Goal: Transaction & Acquisition: Purchase product/service

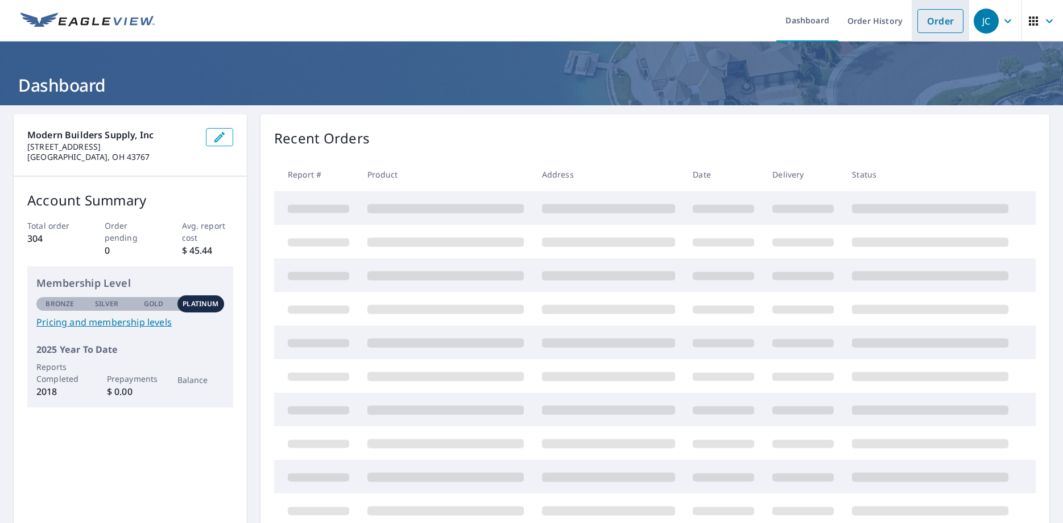
click at [932, 22] on link "Order" at bounding box center [940, 21] width 46 height 24
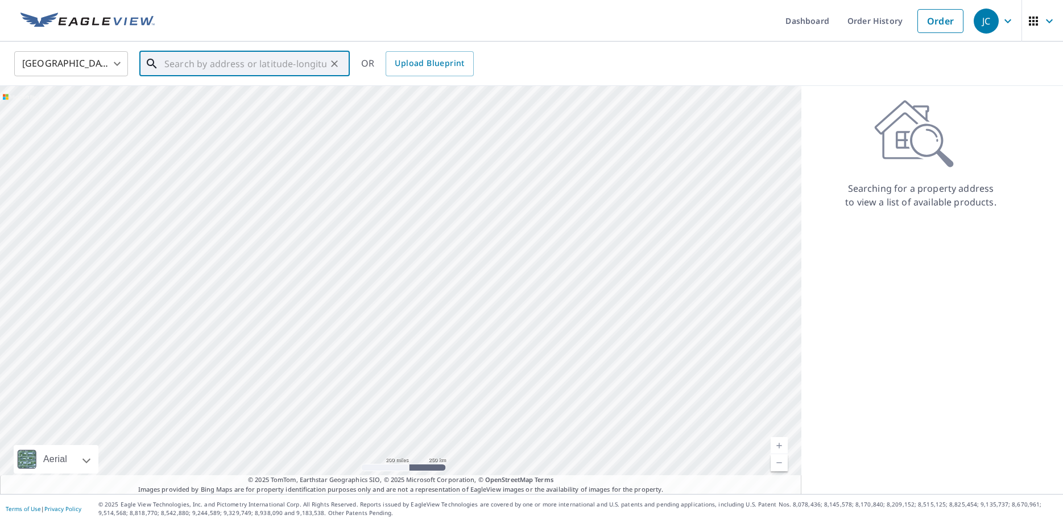
click at [191, 56] on input "text" at bounding box center [245, 64] width 162 height 32
click at [191, 97] on span "[STREET_ADDRESS]" at bounding box center [251, 97] width 179 height 14
type input "[STREET_ADDRESS]"
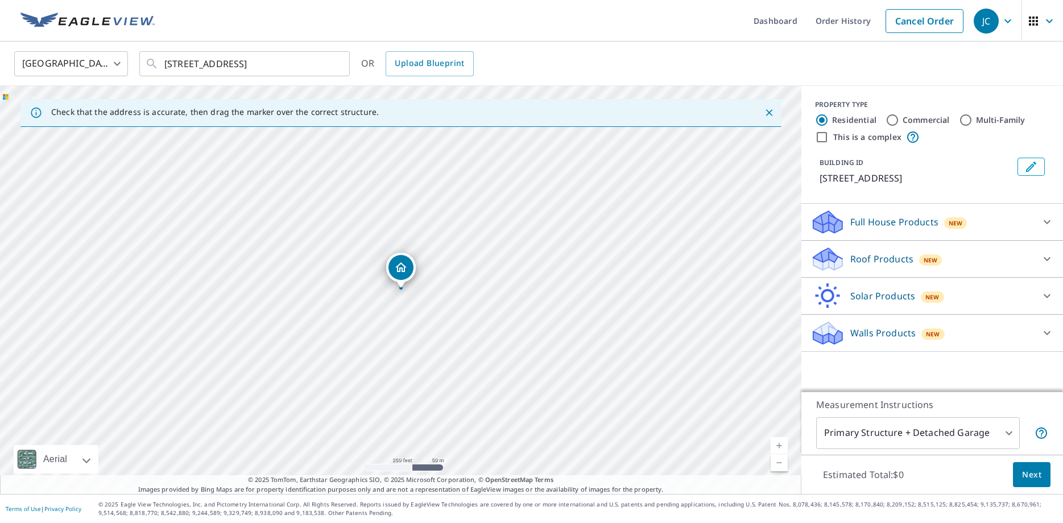
click at [881, 261] on p "Roof Products" at bounding box center [881, 259] width 63 height 14
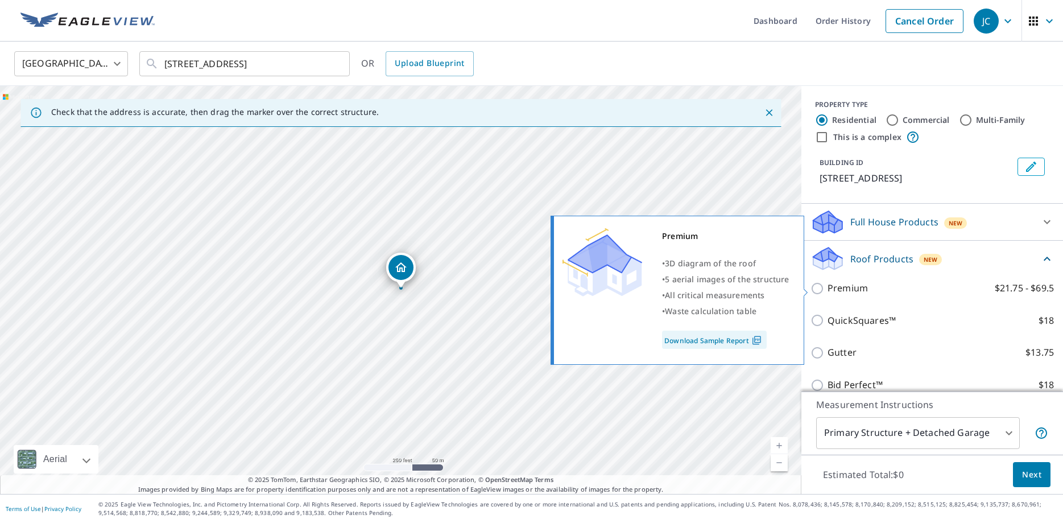
click at [853, 281] on p "Premium" at bounding box center [848, 288] width 40 height 14
click at [828, 282] on input "Premium $21.75 - $69.5" at bounding box center [819, 289] width 17 height 14
checkbox input "true"
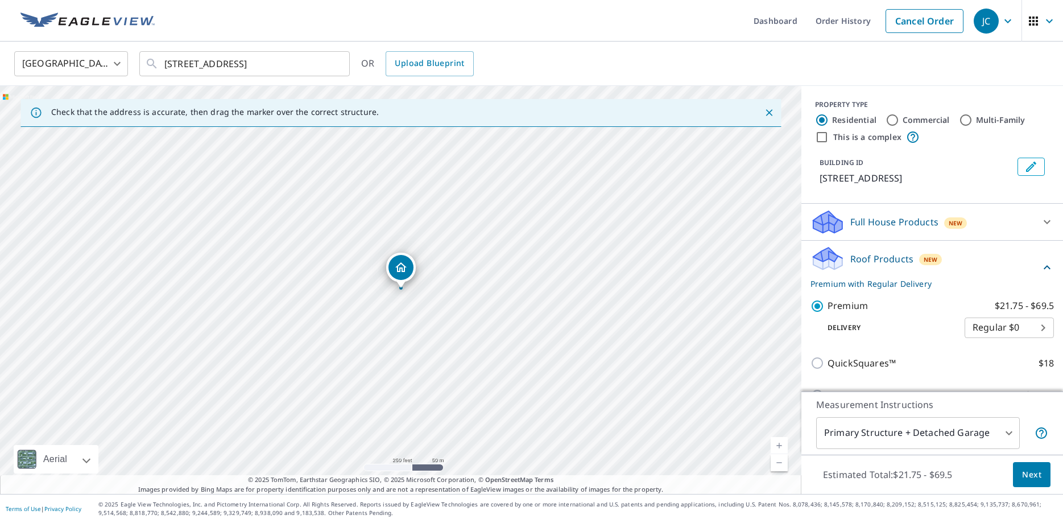
scroll to position [133, 0]
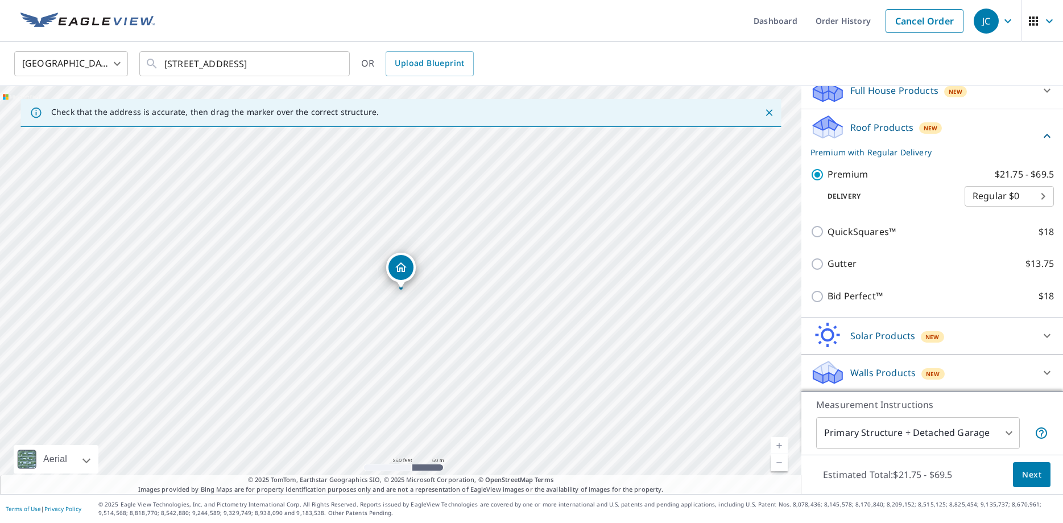
click at [1029, 469] on span "Next" at bounding box center [1031, 475] width 19 height 14
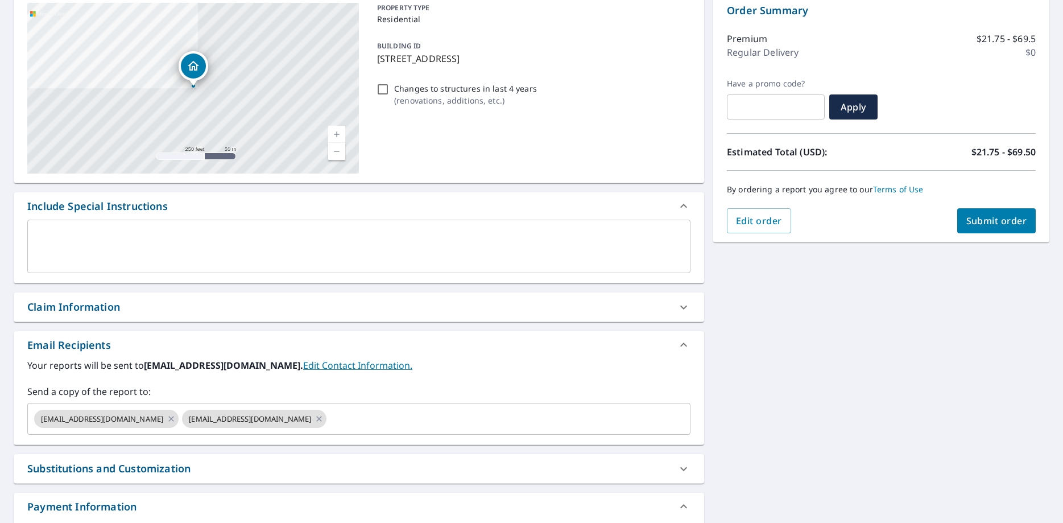
scroll to position [201, 0]
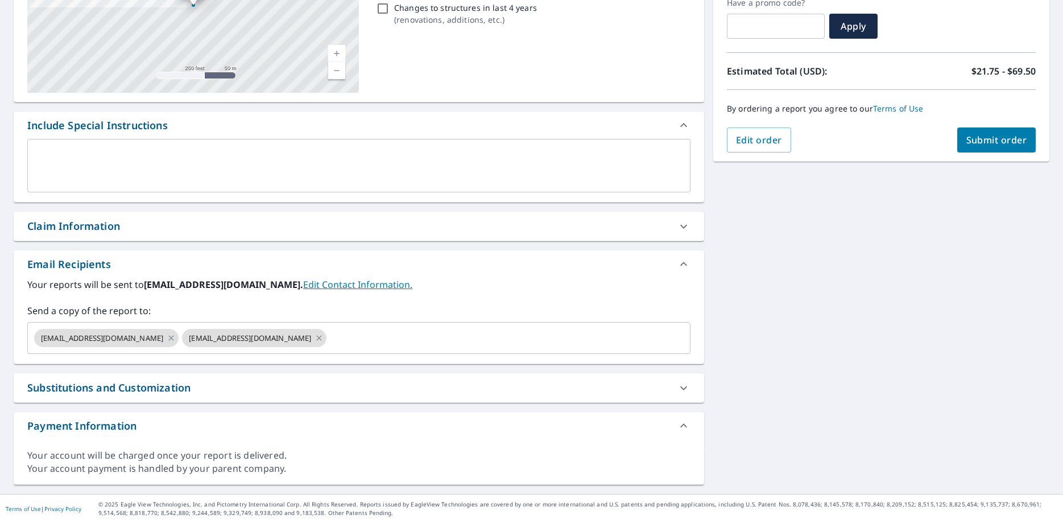
click at [84, 144] on div "x ​" at bounding box center [358, 165] width 663 height 53
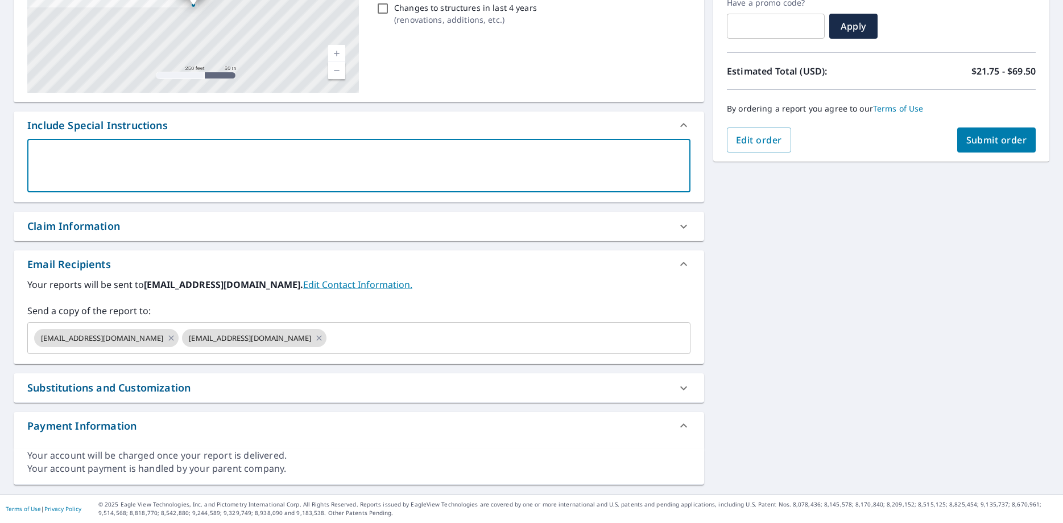
type textarea "F"
type textarea "x"
checkbox input "true"
type textarea "FO"
type textarea "x"
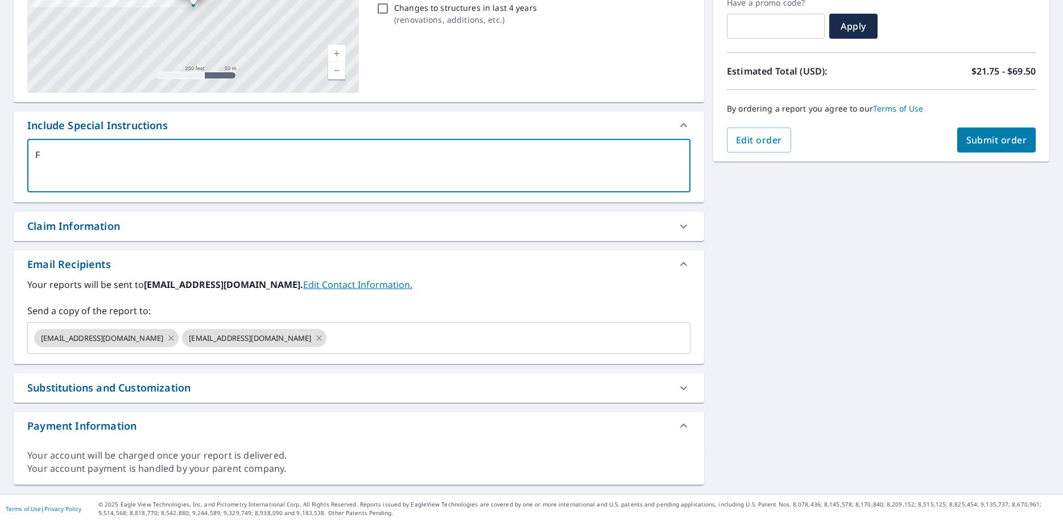
checkbox input "true"
type textarea "FOR"
type textarea "x"
checkbox input "true"
type textarea "FOR"
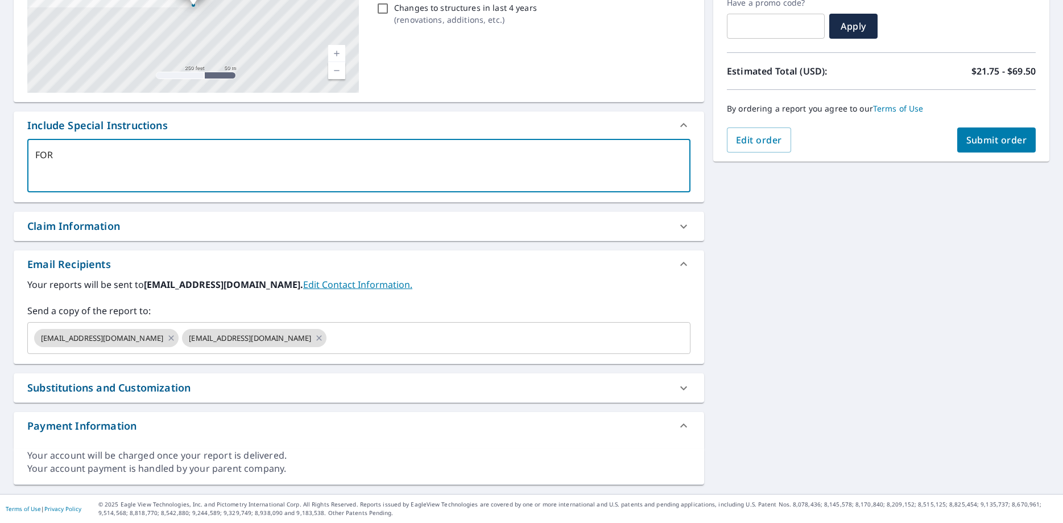
type textarea "x"
checkbox input "true"
type textarea "FOR A"
type textarea "x"
checkbox input "true"
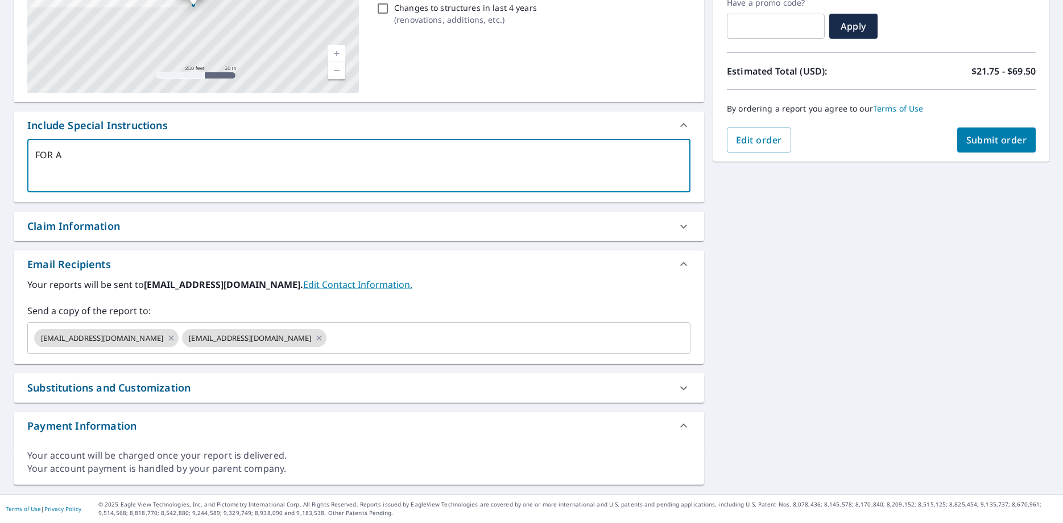
type textarea "FOR Ar"
type textarea "x"
checkbox input "true"
type textarea "FOR Arm"
type textarea "x"
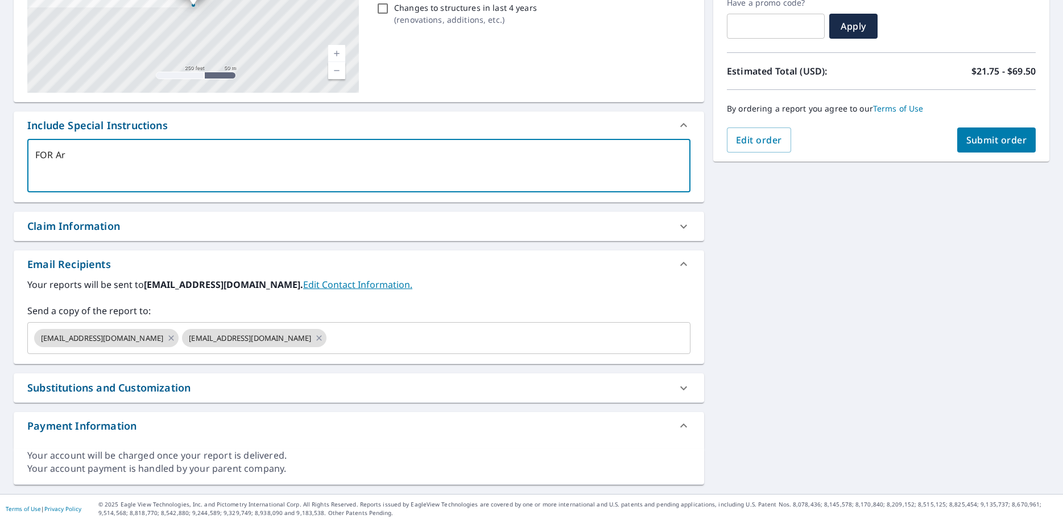
checkbox input "true"
type textarea "FOR Arma"
type textarea "x"
checkbox input "true"
type textarea "FOR Arman"
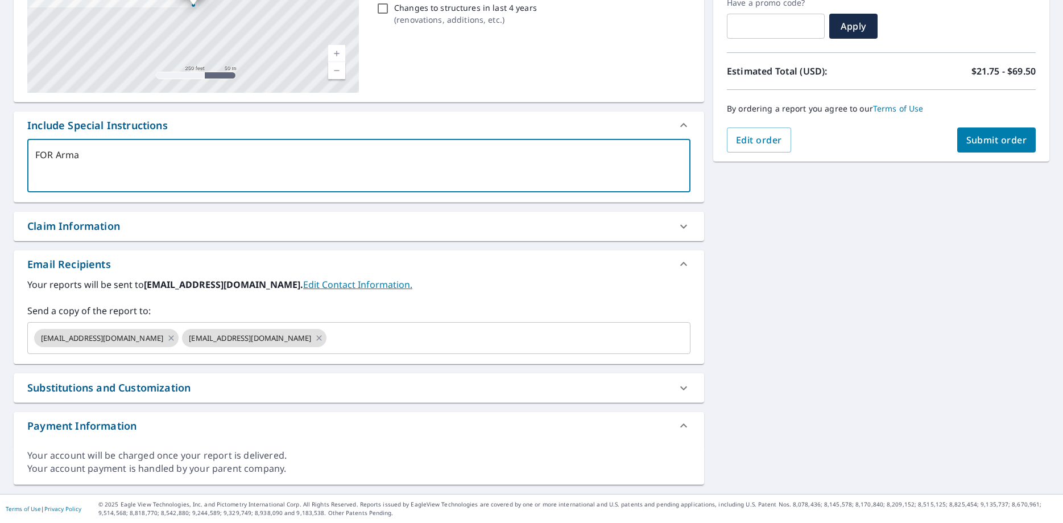
type textarea "x"
checkbox input "true"
type textarea "FOR [PERSON_NAME]"
type textarea "x"
checkbox input "true"
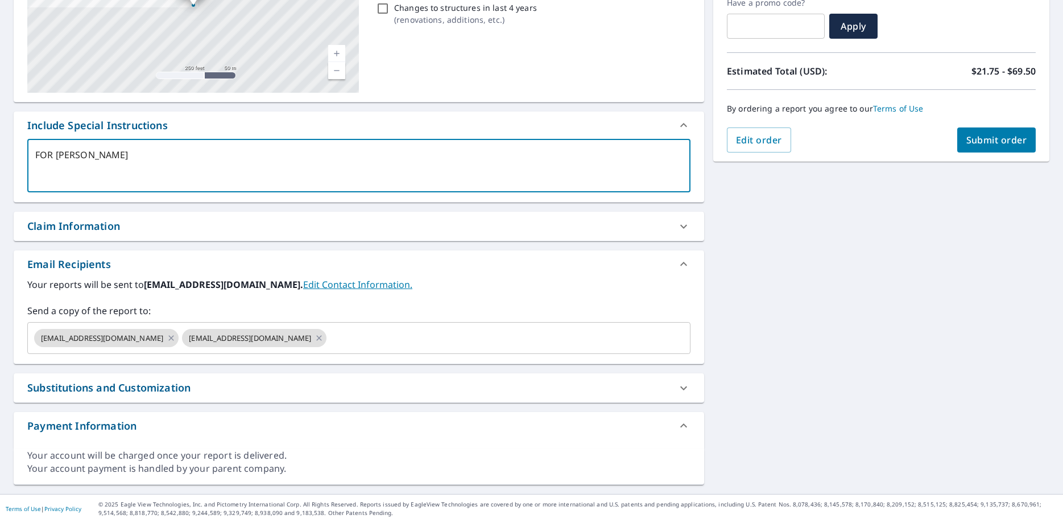
type textarea "FOR [PERSON_NAME]"
type textarea "x"
checkbox input "true"
type textarea "FOR [PERSON_NAME]"
type textarea "x"
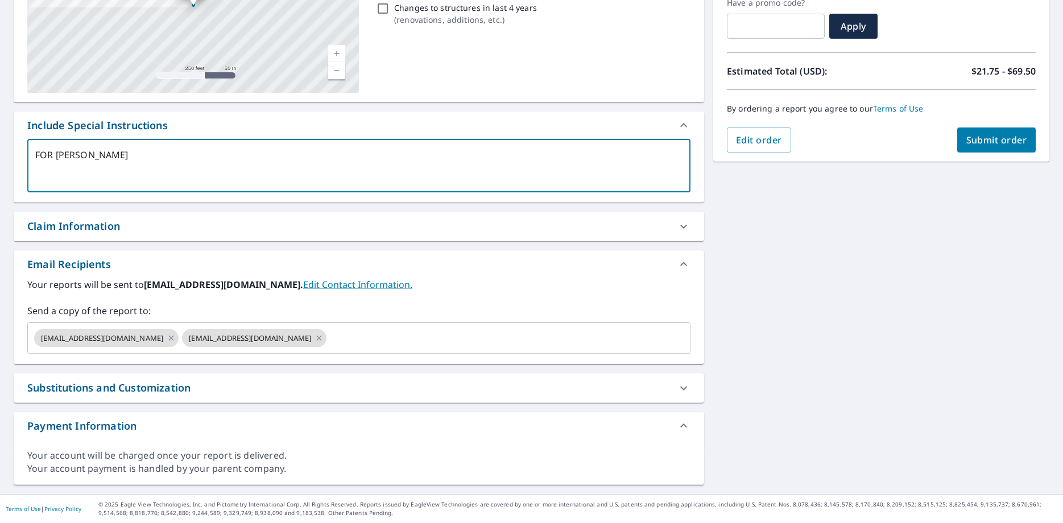
checkbox input "true"
type textarea "FOR [PERSON_NAME]"
type textarea "x"
checkbox input "true"
type textarea "FOR [PERSON_NAME]"
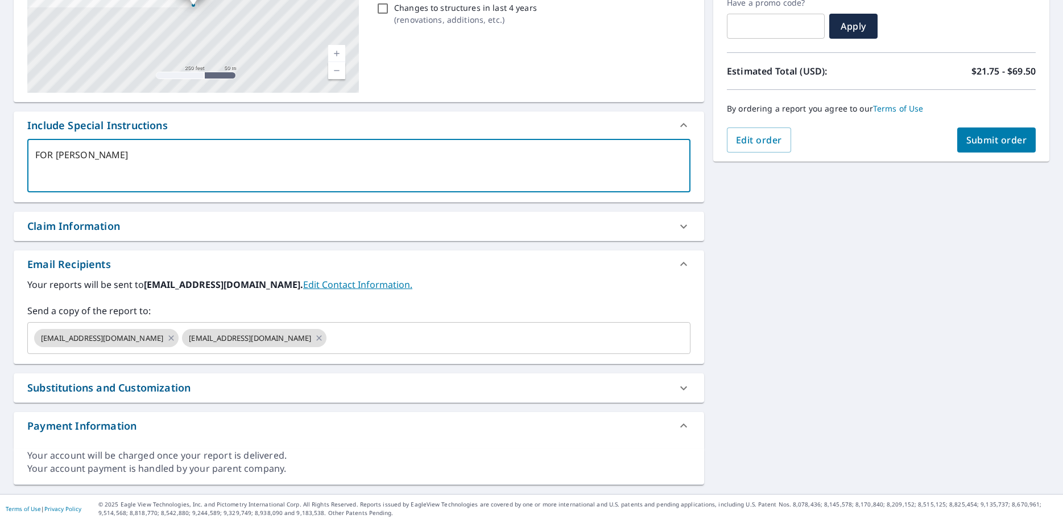
type textarea "x"
checkbox input "true"
click at [46, 154] on textarea "FOR [PERSON_NAME]" at bounding box center [358, 166] width 647 height 32
type textarea "FO [PERSON_NAME]"
type textarea "x"
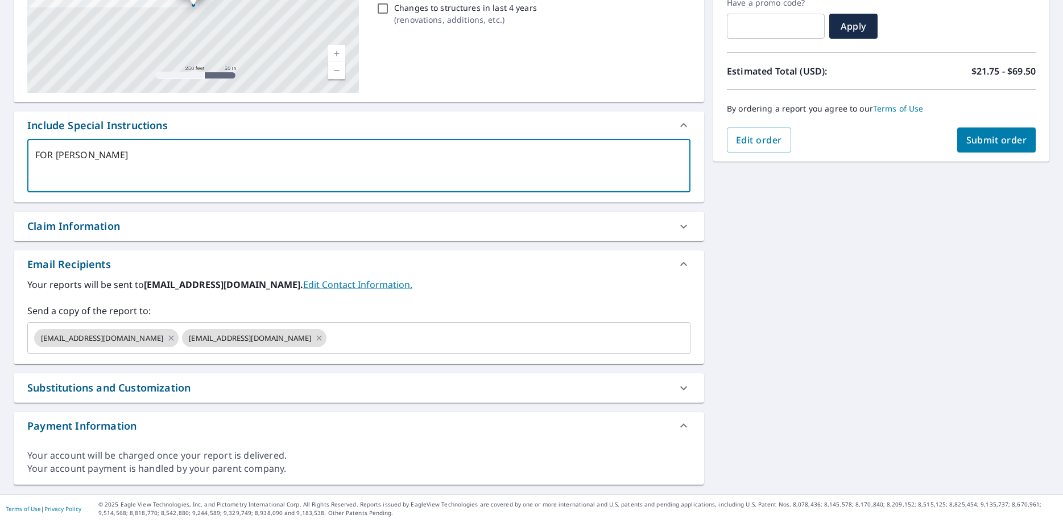
checkbox input "true"
type textarea "[PERSON_NAME]"
type textarea "x"
checkbox input "true"
type textarea "[PERSON_NAME]"
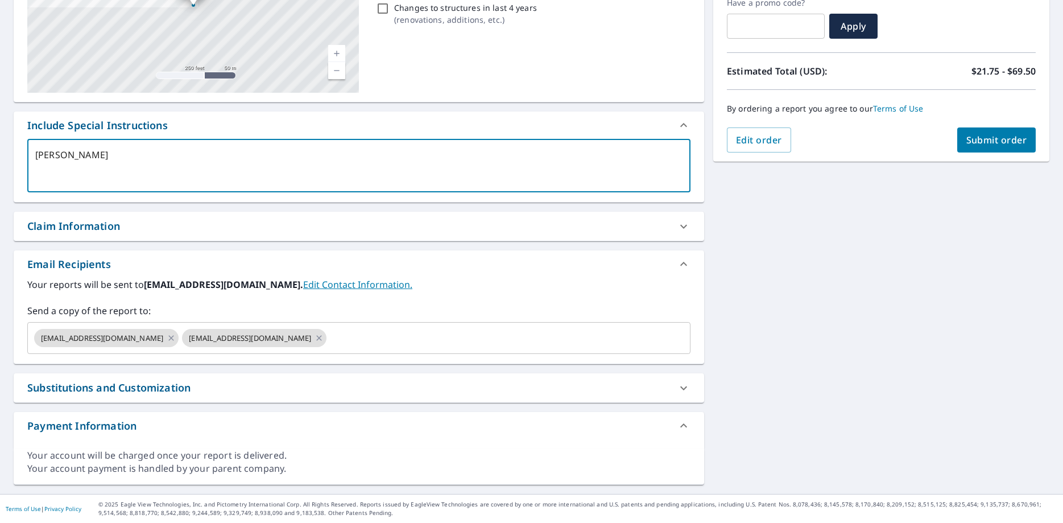
type textarea "x"
checkbox input "true"
type textarea "For [PERSON_NAME]"
type textarea "x"
checkbox input "true"
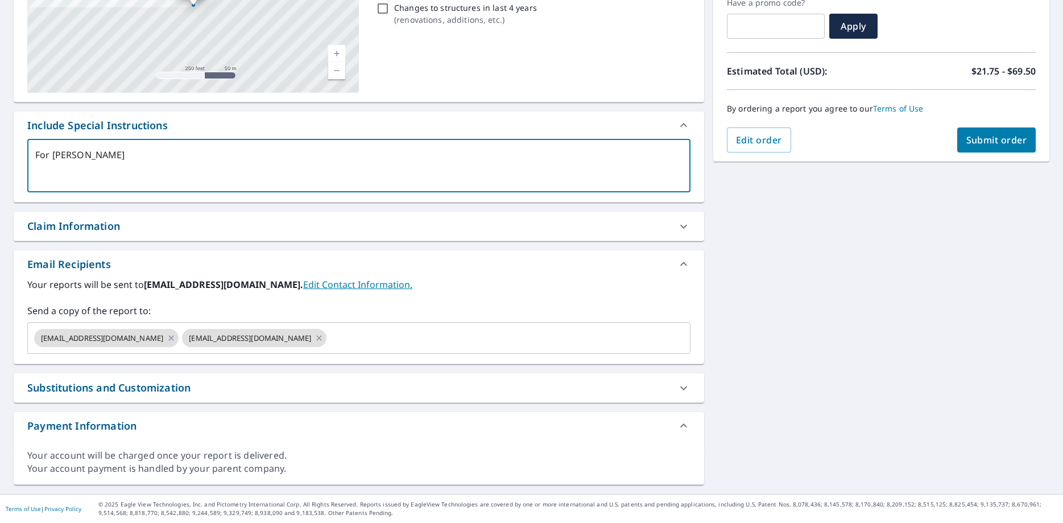
type textarea "For; [PERSON_NAME]"
type textarea "x"
checkbox input "true"
type textarea "For [PERSON_NAME]"
type textarea "x"
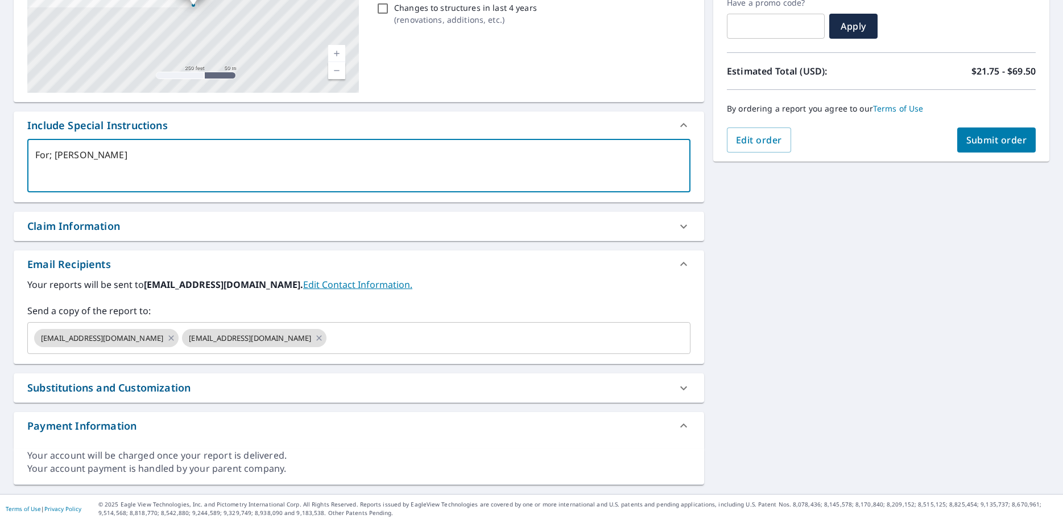
checkbox input "true"
type textarea "For: [PERSON_NAME]"
type textarea "x"
checkbox input "true"
type textarea "For: [PERSON_NAME]"
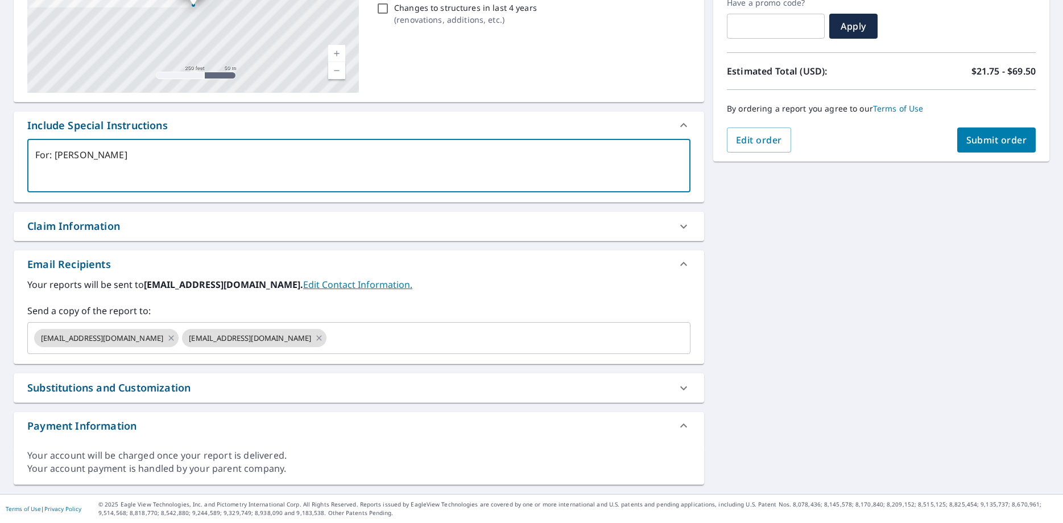
click at [782, 326] on div "[STREET_ADDRESS] Aerial Road A standard road map Aerial A detailed look from ab…" at bounding box center [531, 199] width 1063 height 590
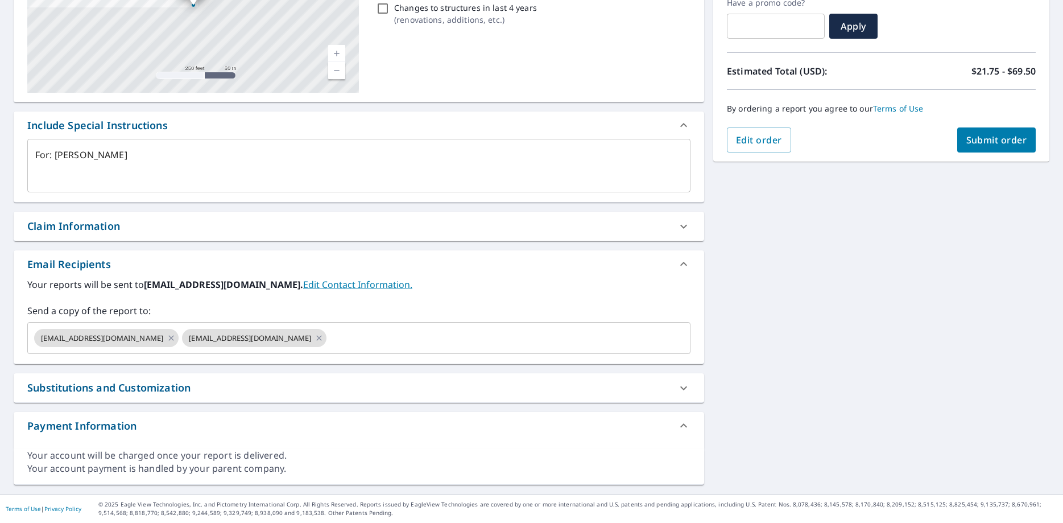
click at [1011, 153] on div "Order Summary Premium $21.75 - $69.5 Regular Delivery $0 Have a promo code? ​ A…" at bounding box center [881, 37] width 336 height 249
click at [1004, 145] on span "Submit order" at bounding box center [996, 140] width 61 height 13
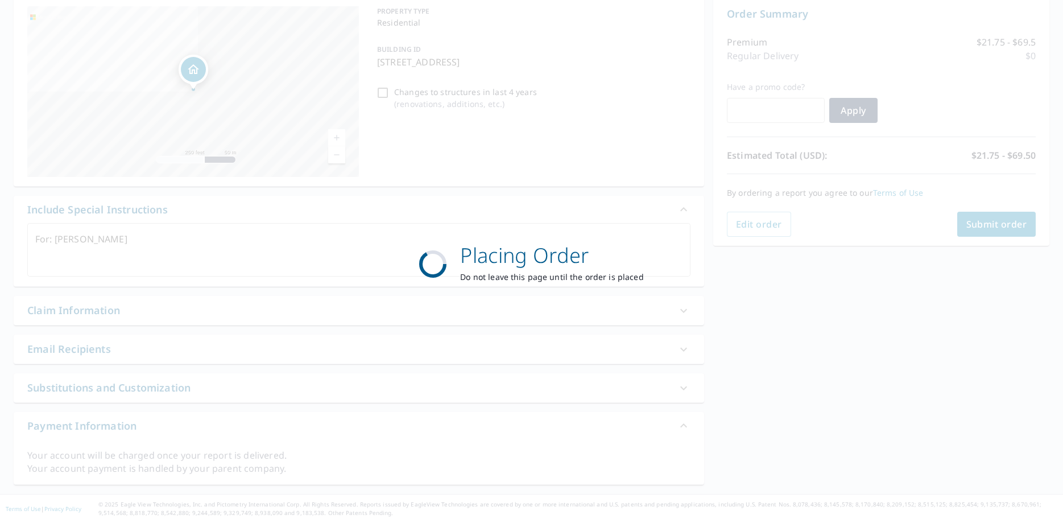
type textarea "x"
checkbox input "true"
